Goal: Information Seeking & Learning: Find specific fact

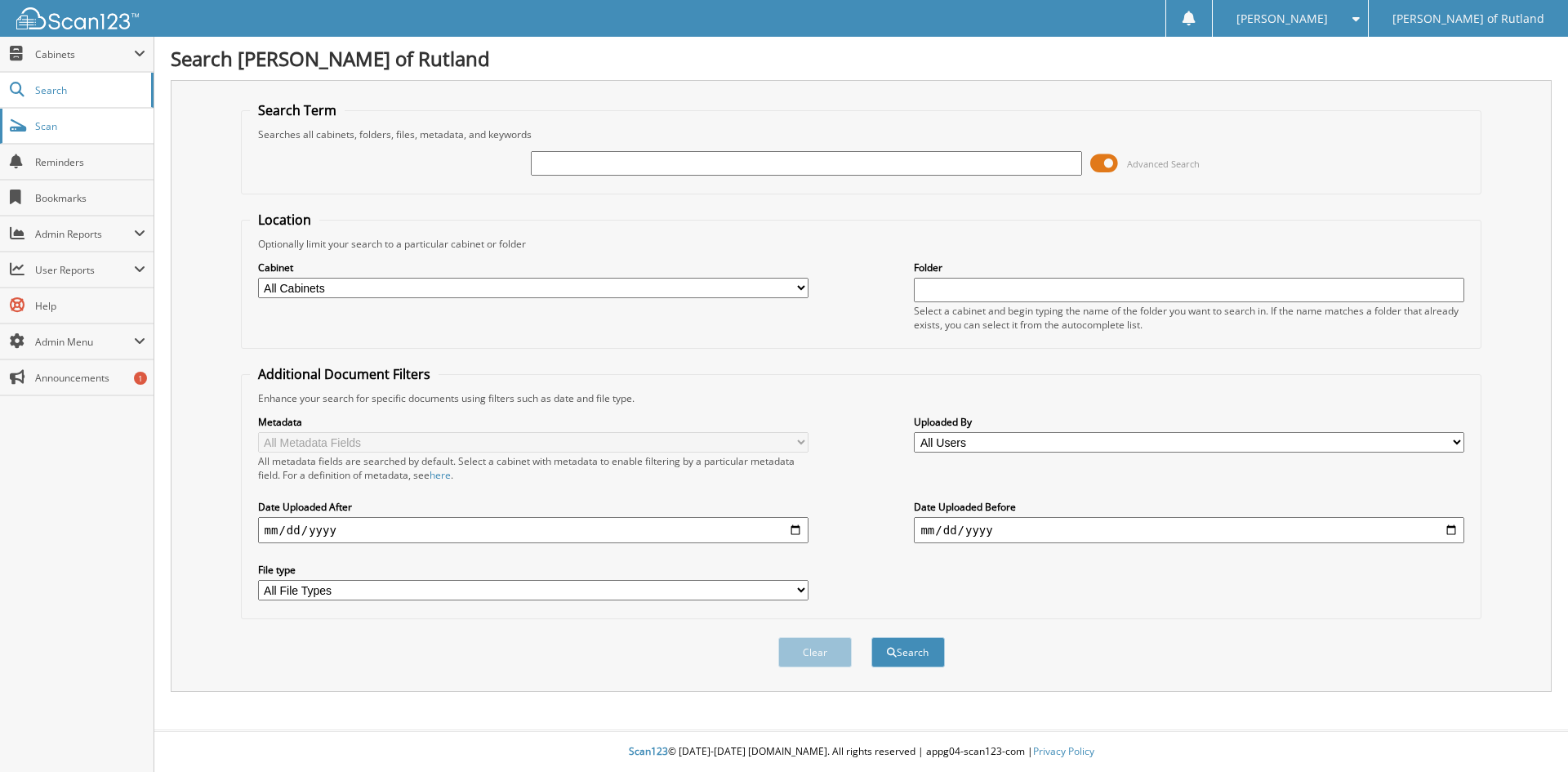
click at [51, 135] on link "Scan" at bounding box center [76, 126] width 154 height 35
click at [610, 173] on input "text" at bounding box center [806, 164] width 551 height 25
type input "RSU2204T"
click at [871, 637] on button "Search" at bounding box center [907, 652] width 74 height 31
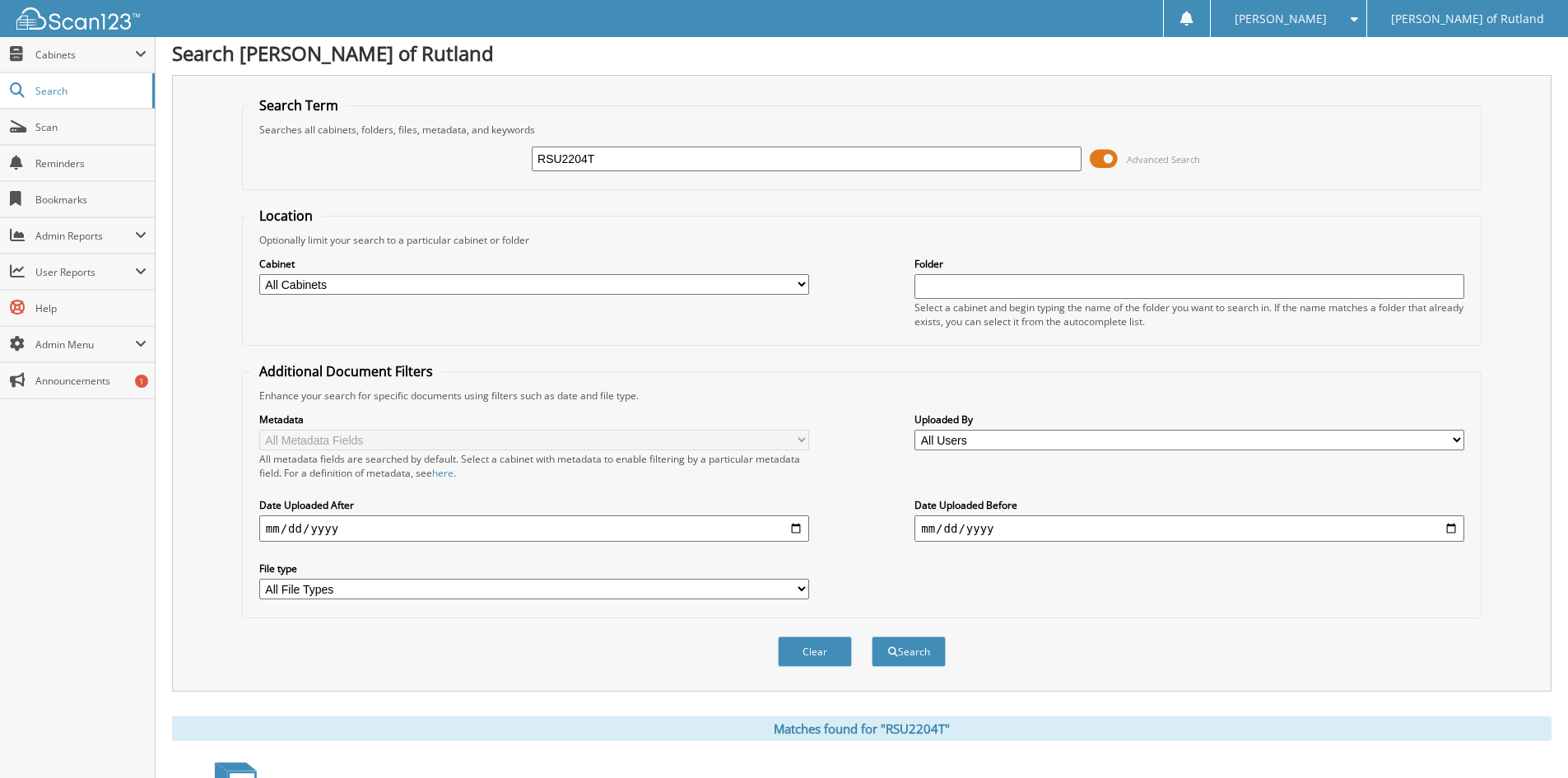
scroll to position [577, 0]
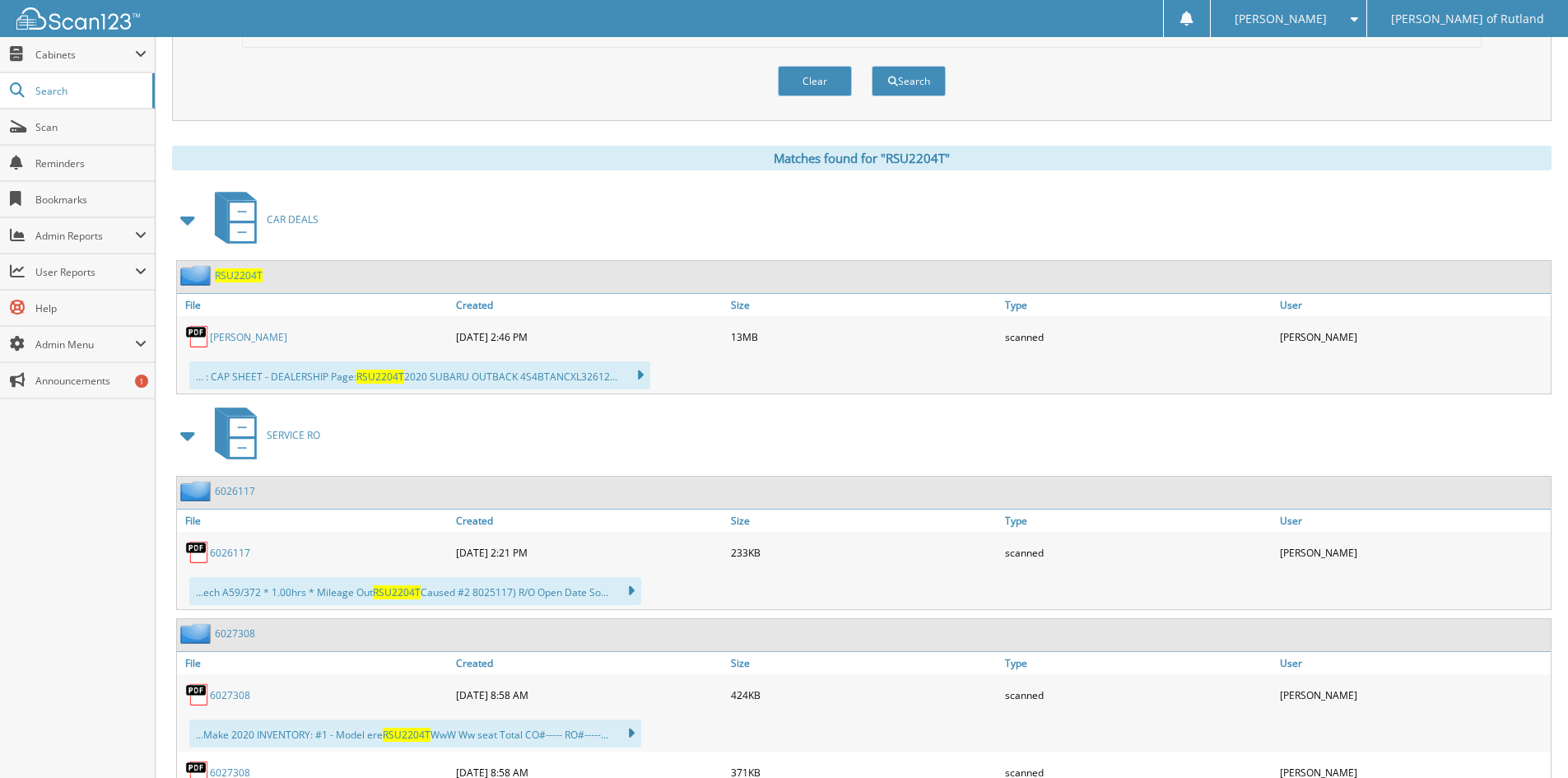
click at [246, 274] on span "RSU2204T" at bounding box center [239, 275] width 48 height 14
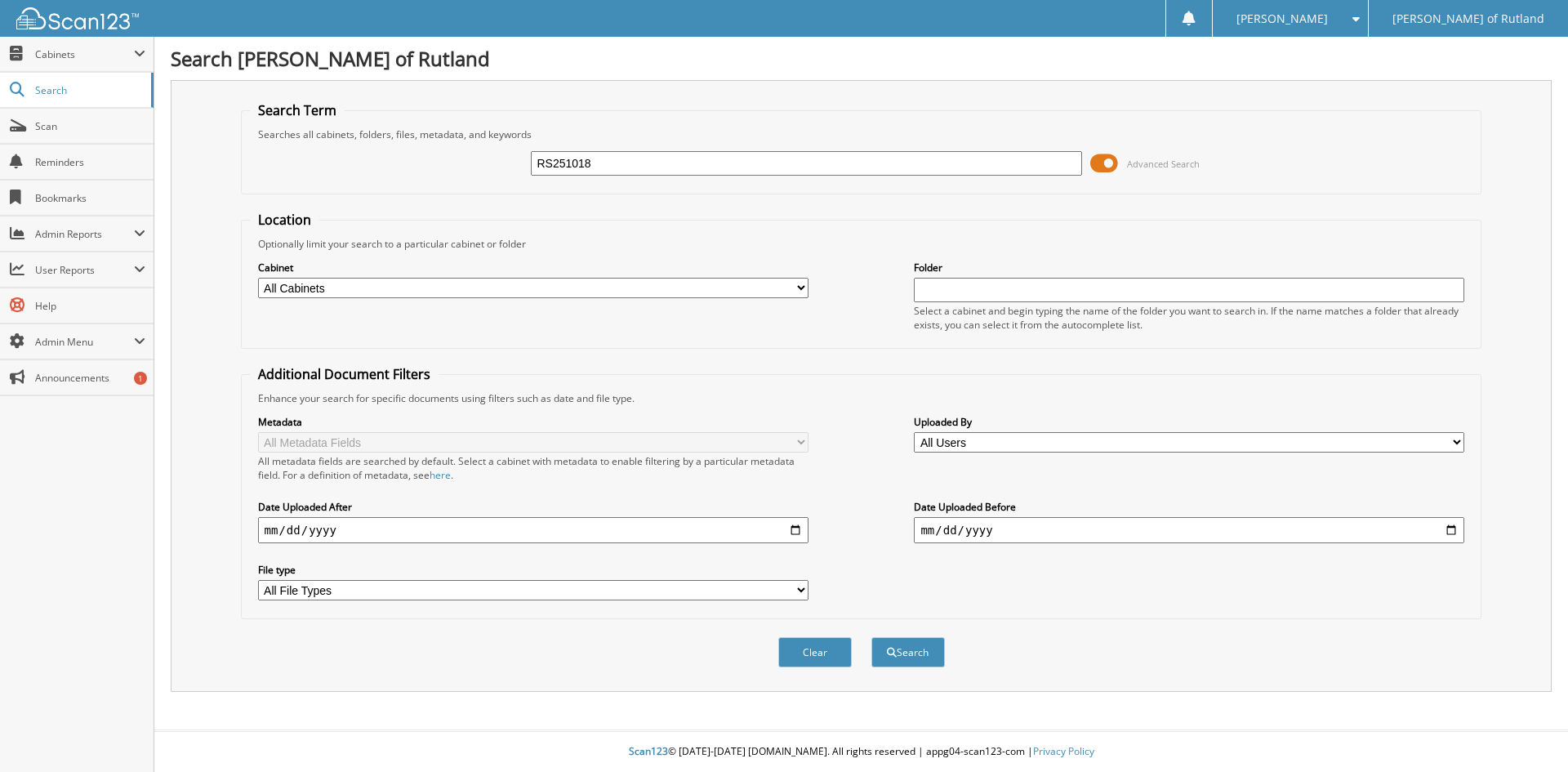
type input "RS251018"
click at [871, 637] on button "Search" at bounding box center [907, 652] width 74 height 31
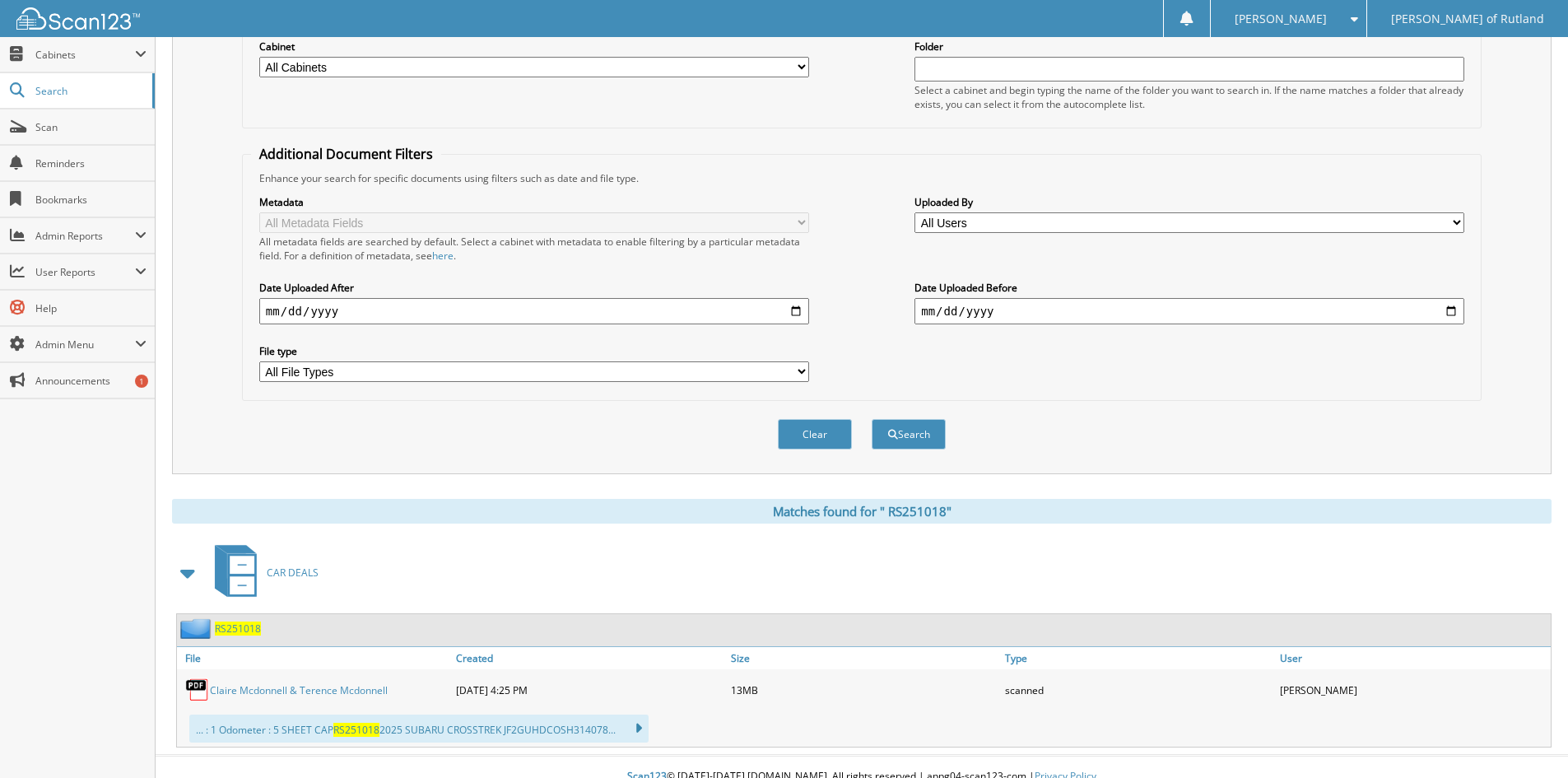
scroll to position [243, 0]
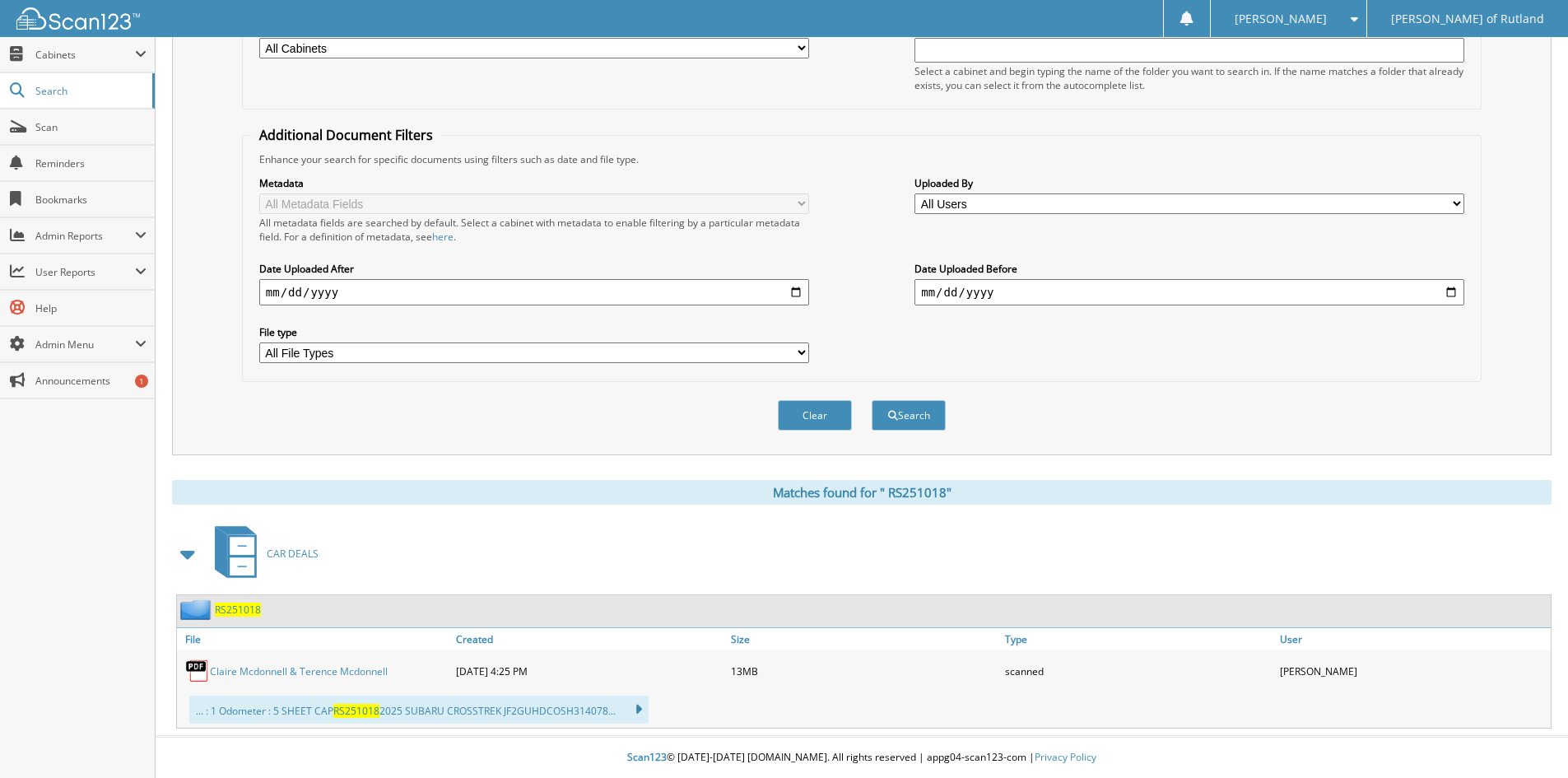
click at [227, 612] on span "R S 2 5 1 0 1 8" at bounding box center [238, 609] width 46 height 14
